Goal: Transaction & Acquisition: Obtain resource

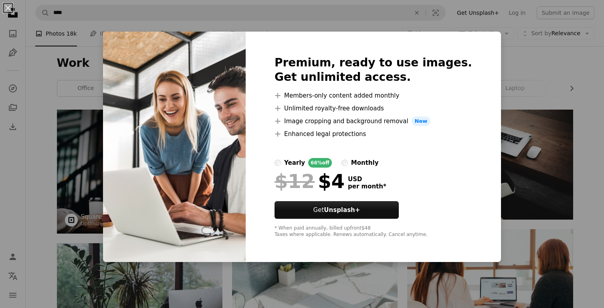
scroll to position [878, 0]
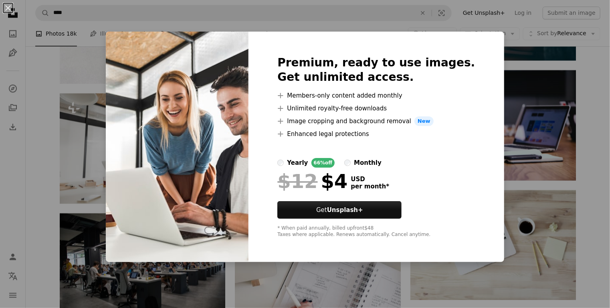
click at [528, 169] on div "An X shape Premium, ready to use images. Get unlimited access. A plus sign Memb…" at bounding box center [305, 154] width 610 height 308
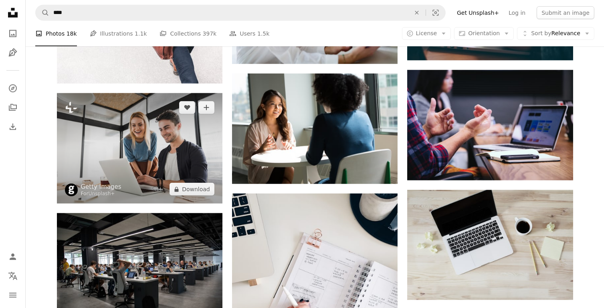
click at [140, 194] on img at bounding box center [139, 148] width 165 height 111
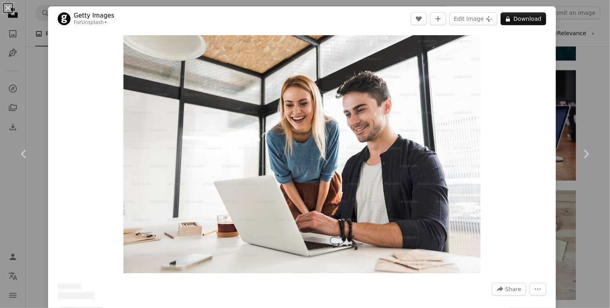
click at [140, 194] on div "An X shape Chevron left Chevron right Getty Images For Unsplash+ A heart A plus…" at bounding box center [305, 154] width 610 height 308
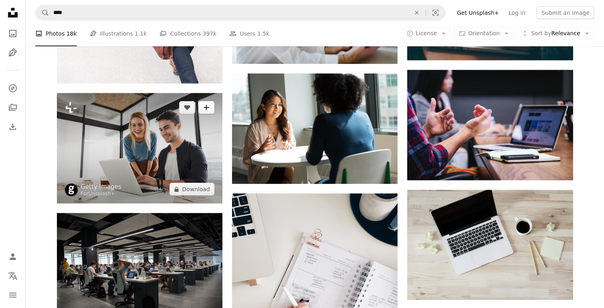
click at [206, 108] on icon "Add to Collection" at bounding box center [206, 107] width 5 height 5
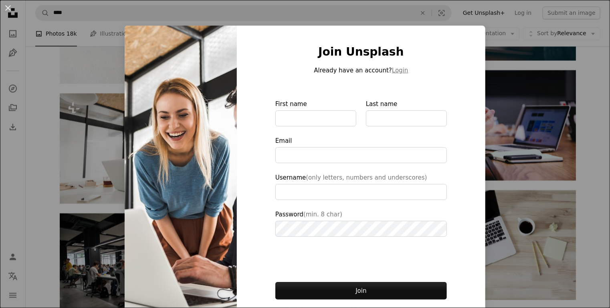
click at [180, 124] on img at bounding box center [181, 181] width 112 height 311
click at [515, 191] on div "An X shape Join Unsplash Already have an account? Login First name Last name Em…" at bounding box center [305, 154] width 610 height 308
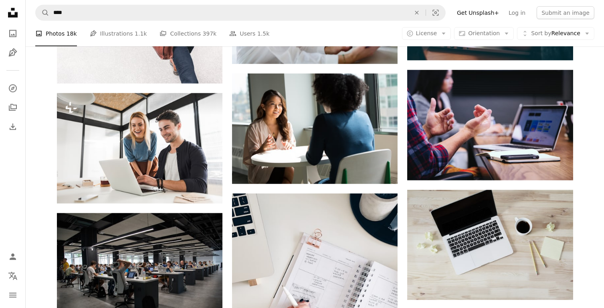
click at [598, 302] on div at bounding box center [598, 302] width 0 height 0
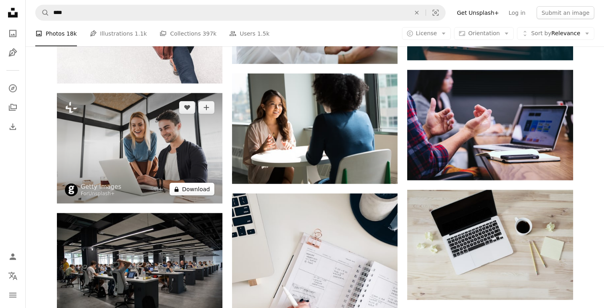
click at [190, 188] on button "A lock Download" at bounding box center [191, 189] width 45 height 13
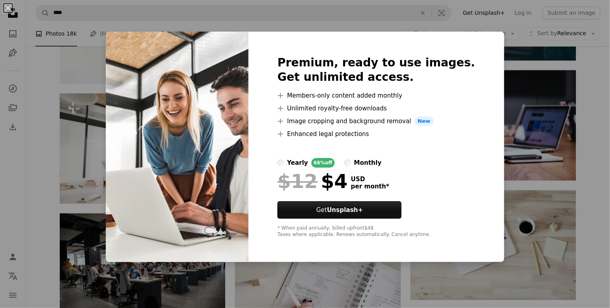
click at [521, 129] on div "An X shape Premium, ready to use images. Get unlimited access. A plus sign Memb…" at bounding box center [305, 154] width 610 height 308
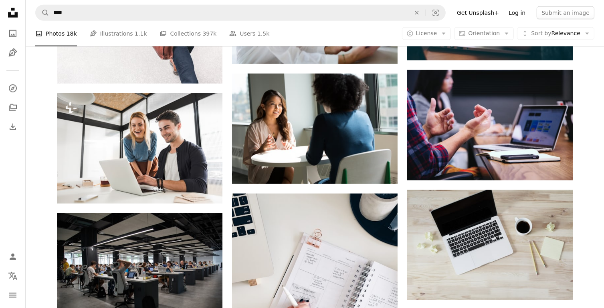
click at [519, 14] on link "Log in" at bounding box center [517, 12] width 26 height 13
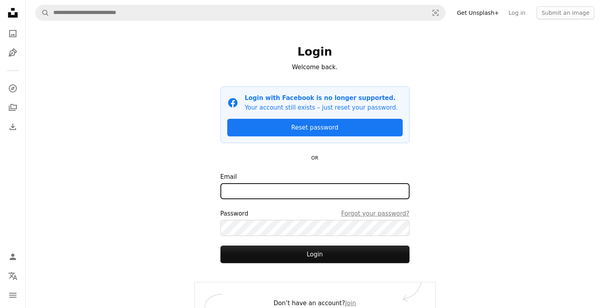
click at [270, 187] on input "Email" at bounding box center [314, 191] width 189 height 16
type input "*"
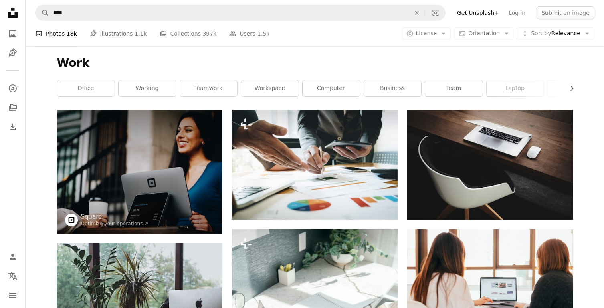
scroll to position [878, 0]
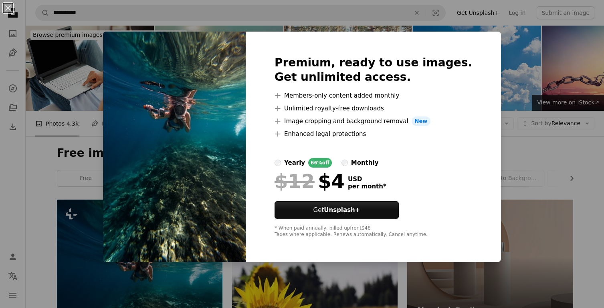
scroll to position [170, 0]
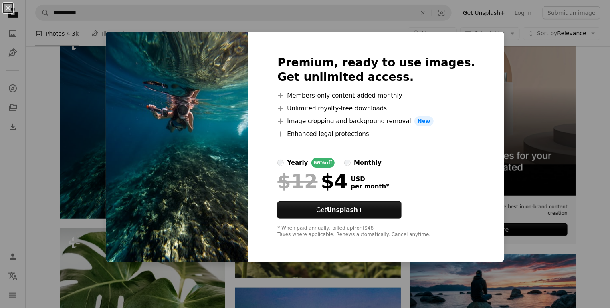
click at [126, 199] on img at bounding box center [177, 147] width 143 height 231
click at [532, 224] on div "An X shape Premium, ready to use images. Get unlimited access. A plus sign Memb…" at bounding box center [305, 154] width 610 height 308
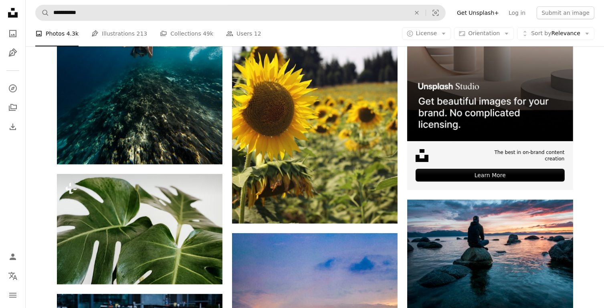
scroll to position [181, 0]
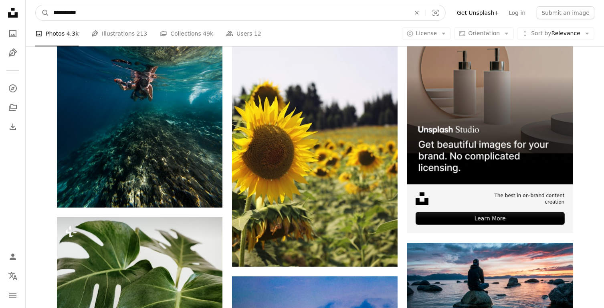
click at [85, 8] on input "**********" at bounding box center [228, 12] width 359 height 15
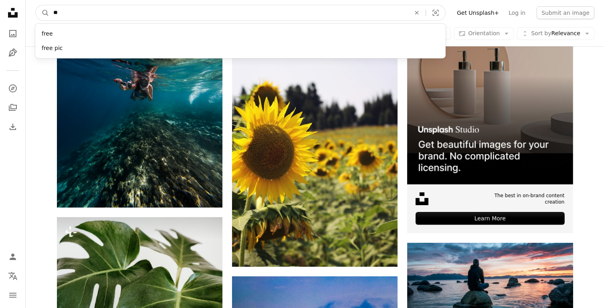
type input "*"
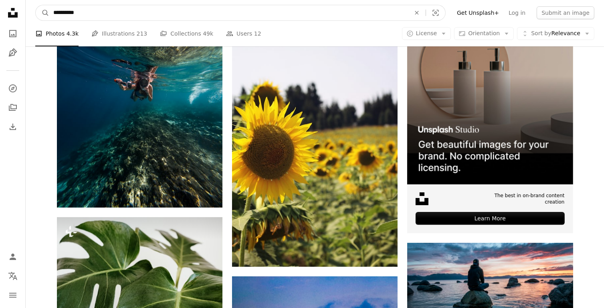
type input "**********"
click button "A magnifying glass" at bounding box center [43, 12] width 14 height 15
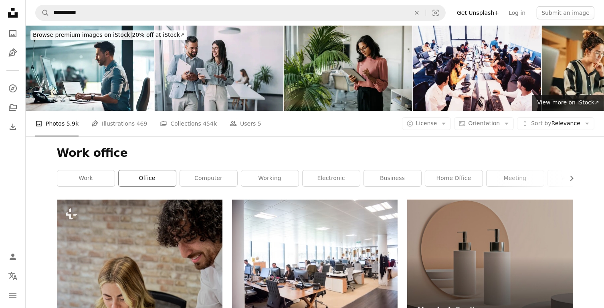
click at [153, 183] on link "office" at bounding box center [147, 179] width 57 height 16
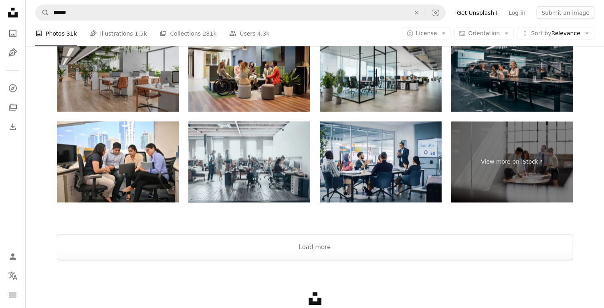
scroll to position [1403, 0]
